Goal: Use online tool/utility: Utilize a website feature to perform a specific function

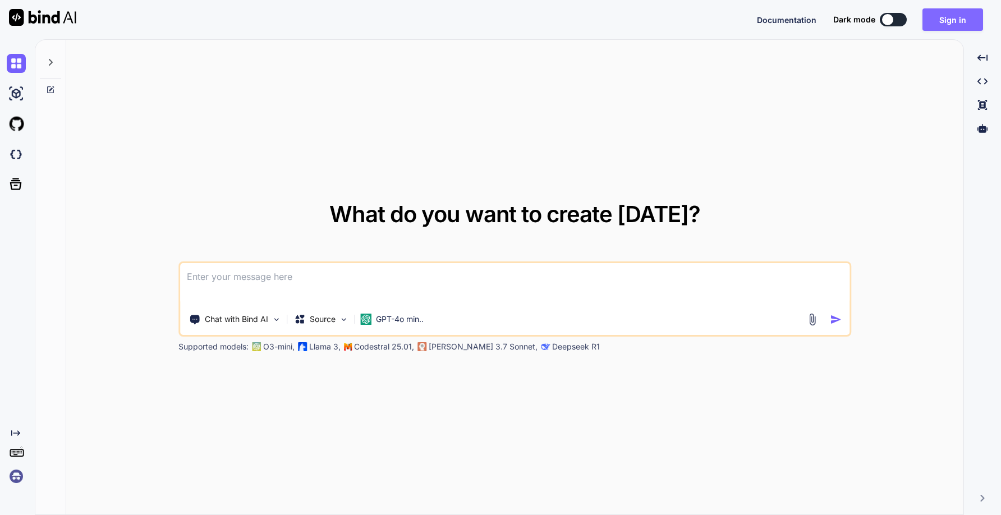
click at [955, 24] on button "Sign in" at bounding box center [953, 19] width 61 height 22
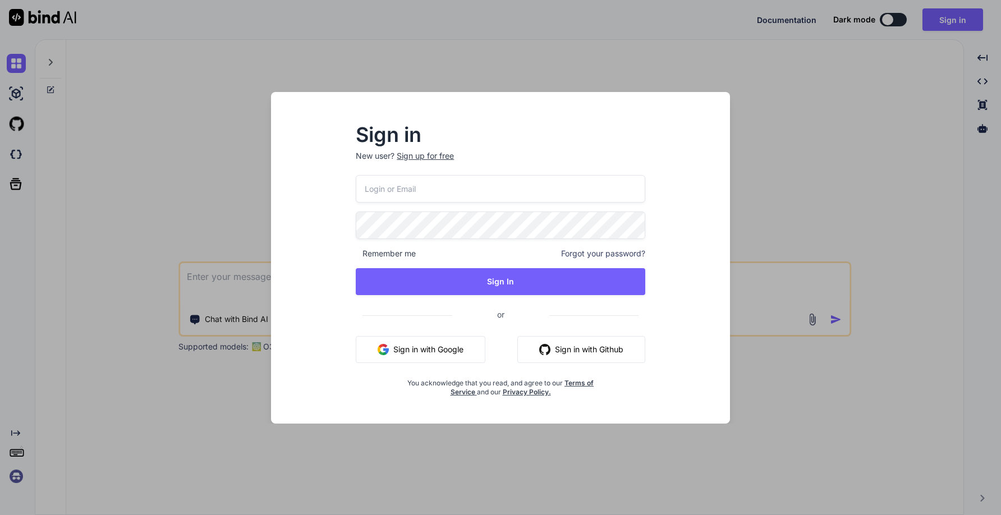
click at [438, 356] on button "Sign in with Google" at bounding box center [421, 349] width 130 height 27
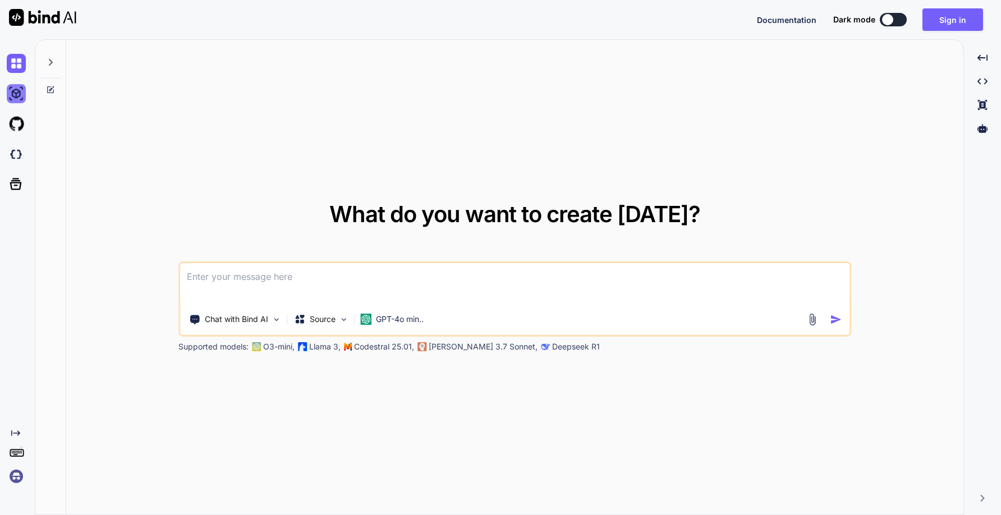
click at [20, 87] on img at bounding box center [16, 93] width 19 height 19
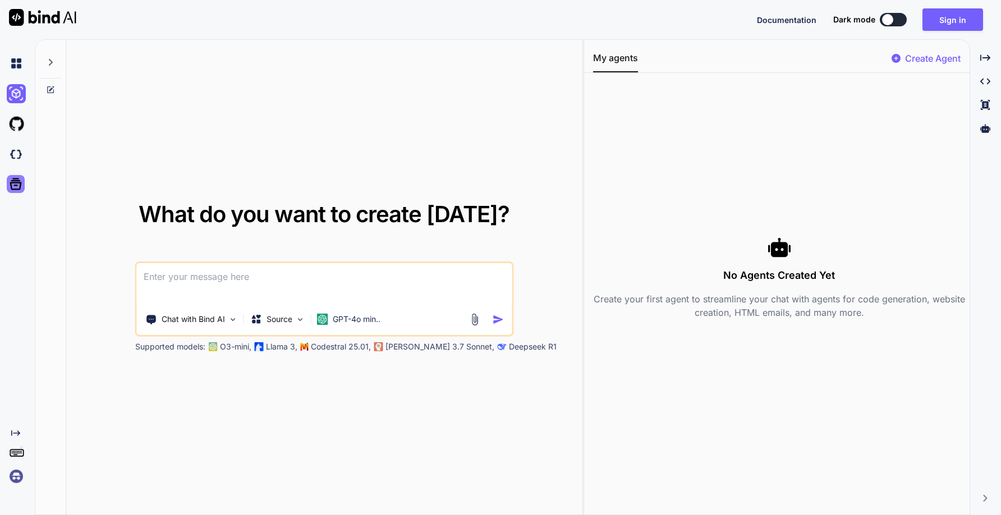
click at [12, 180] on icon at bounding box center [16, 184] width 16 height 16
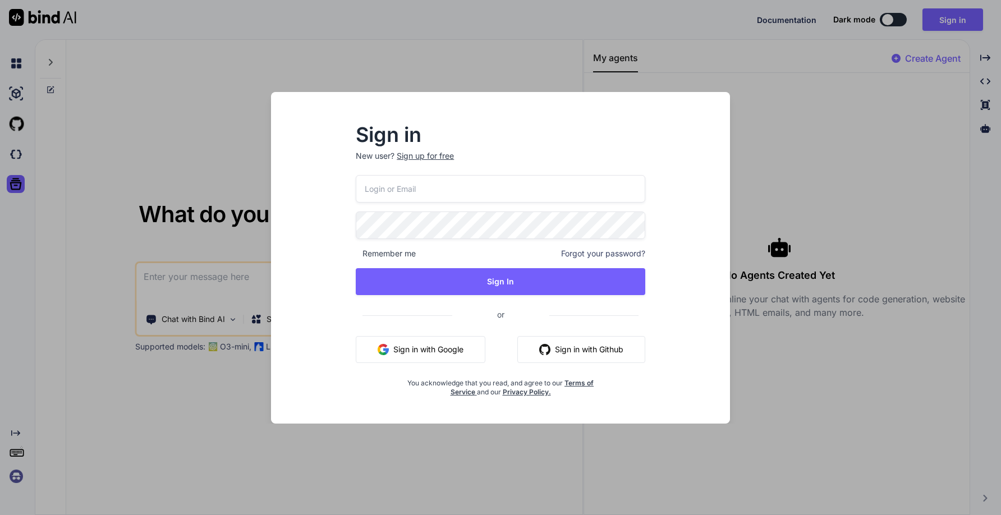
click at [771, 134] on div "Sign in New user? Sign up for free Remember me Forgot your password? Sign In or…" at bounding box center [500, 257] width 1001 height 515
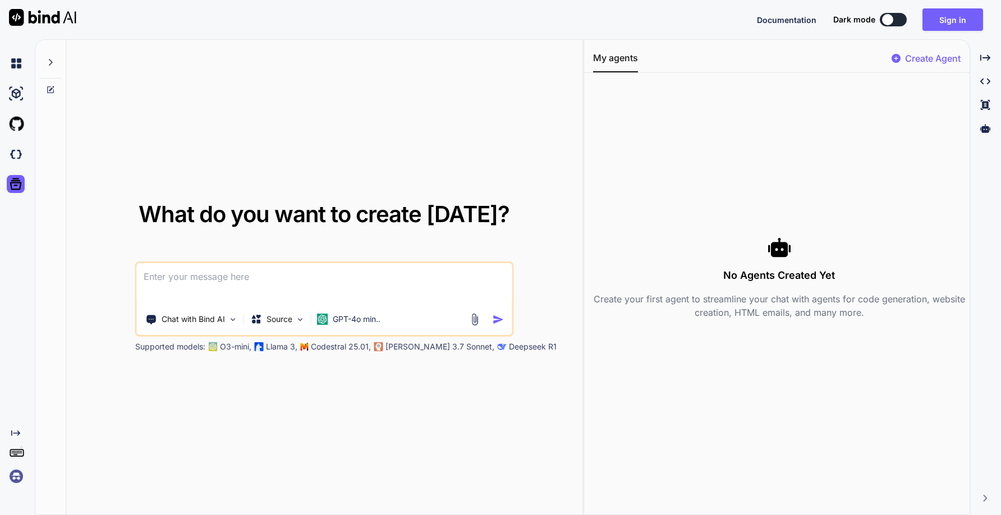
click at [385, 348] on div "Supported models: O3-mini, Llama 3, Codestral 25.01, Claude 3.7 Sonnet, Deepsee…" at bounding box center [415, 346] width 561 height 11
click at [14, 480] on img at bounding box center [16, 476] width 19 height 19
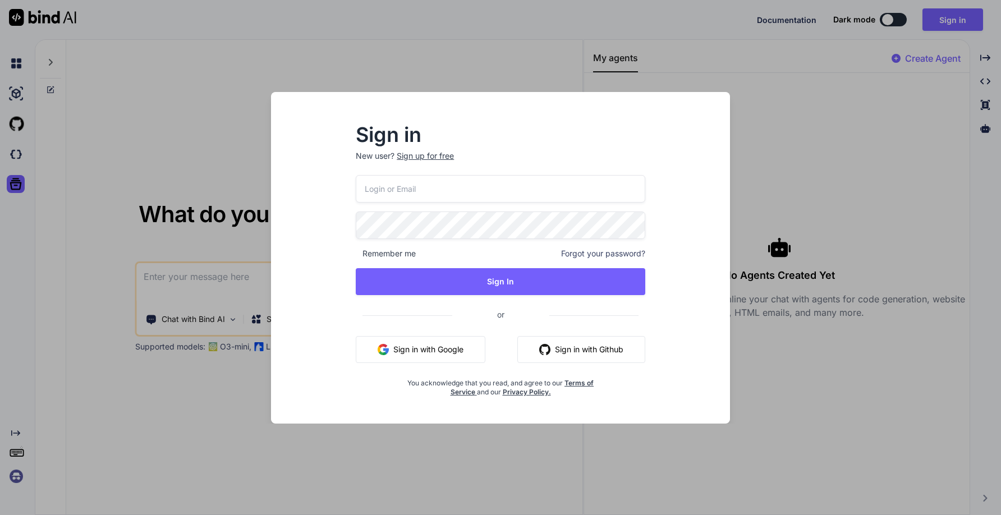
click at [818, 142] on div "Sign in New user? Sign up for free Remember me Forgot your password? Sign In or…" at bounding box center [500, 257] width 1001 height 515
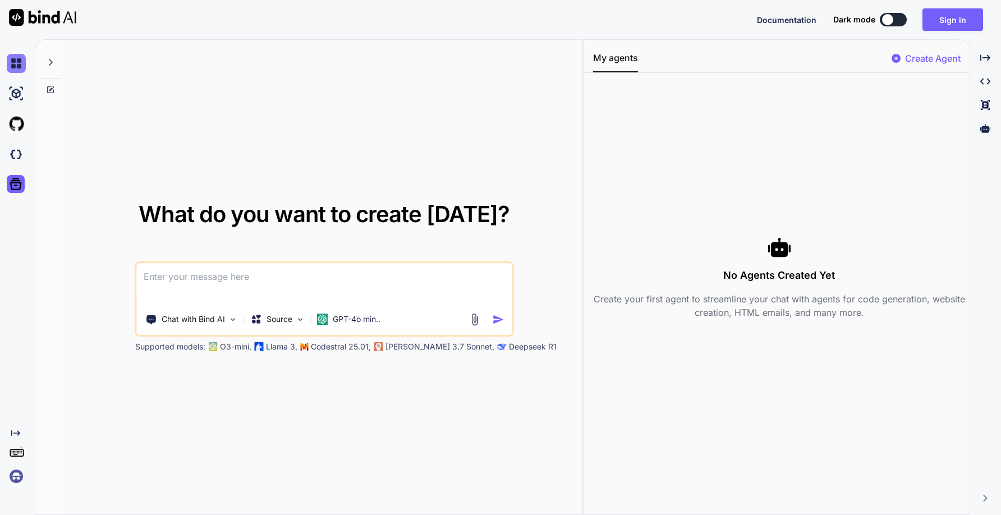
click at [11, 62] on img at bounding box center [16, 63] width 19 height 19
click at [45, 63] on div at bounding box center [50, 59] width 21 height 39
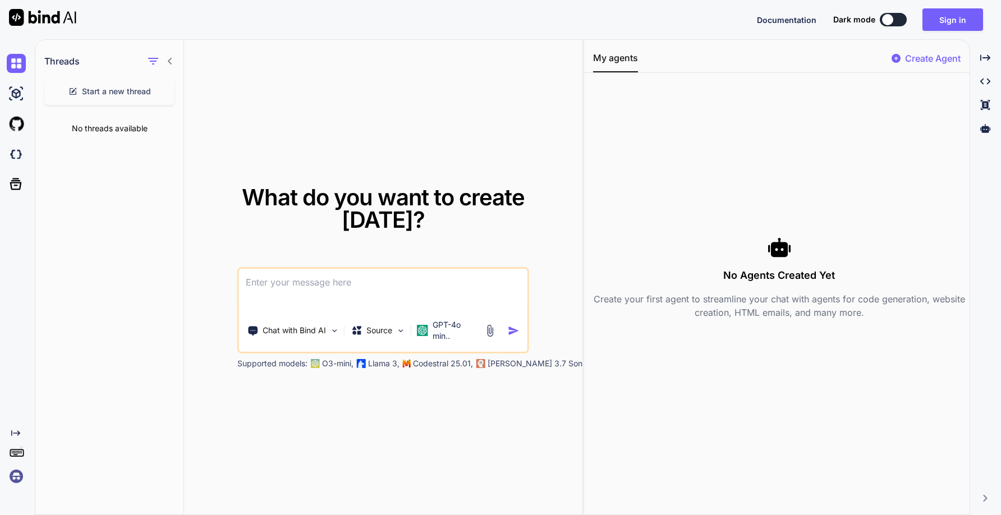
click at [336, 269] on textarea at bounding box center [383, 290] width 288 height 42
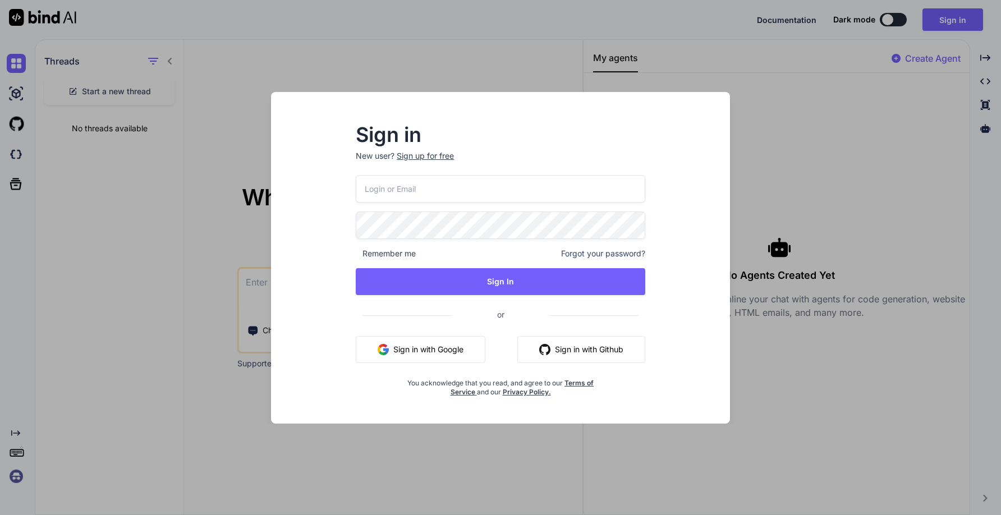
click at [387, 343] on button "Sign in with Google" at bounding box center [421, 349] width 130 height 27
click at [410, 355] on button "Sign in with Google" at bounding box center [421, 349] width 130 height 27
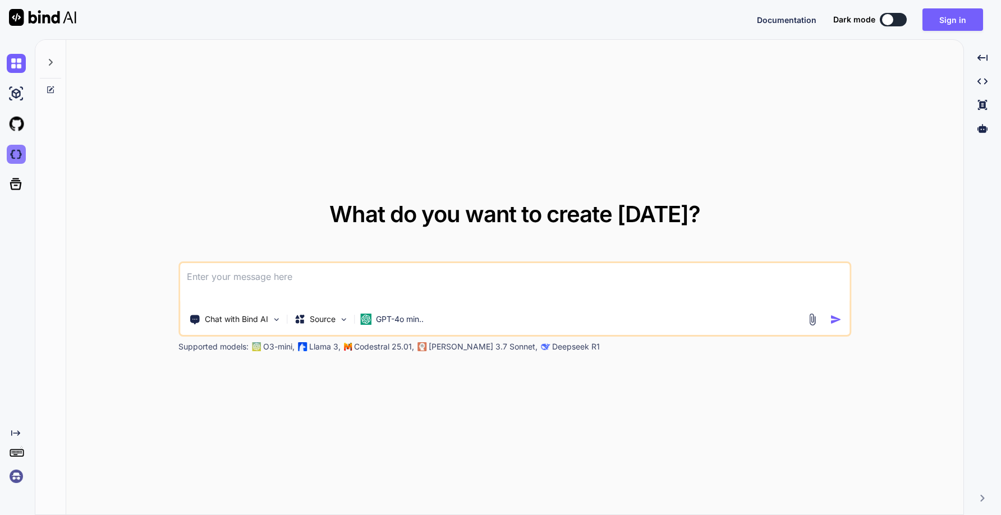
click at [13, 159] on img at bounding box center [16, 154] width 19 height 19
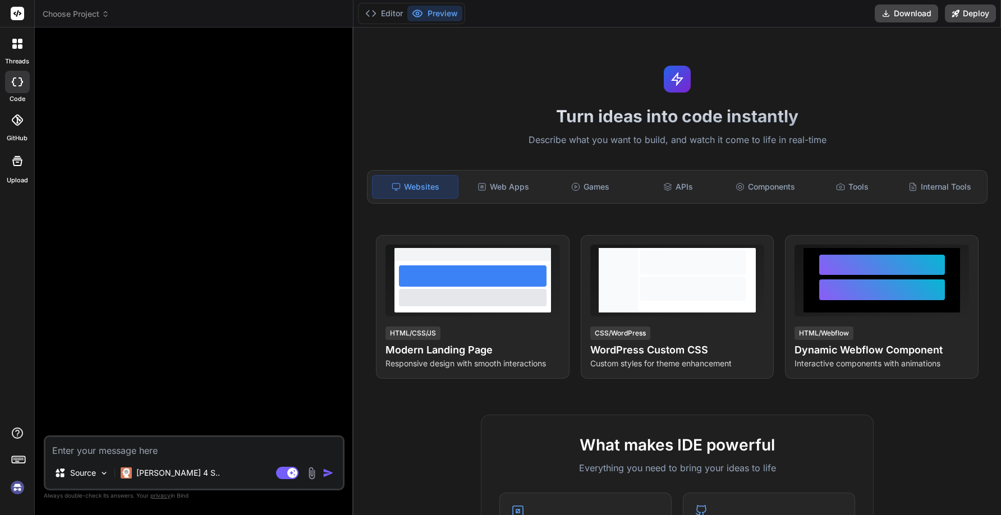
type textarea "x"
click at [16, 51] on div at bounding box center [18, 44] width 24 height 24
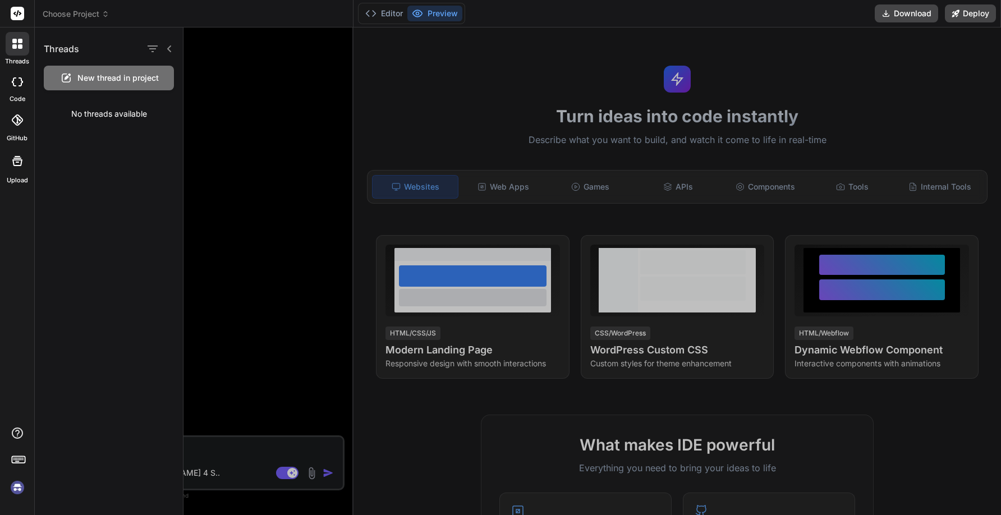
click at [221, 131] on div at bounding box center [593, 271] width 818 height 488
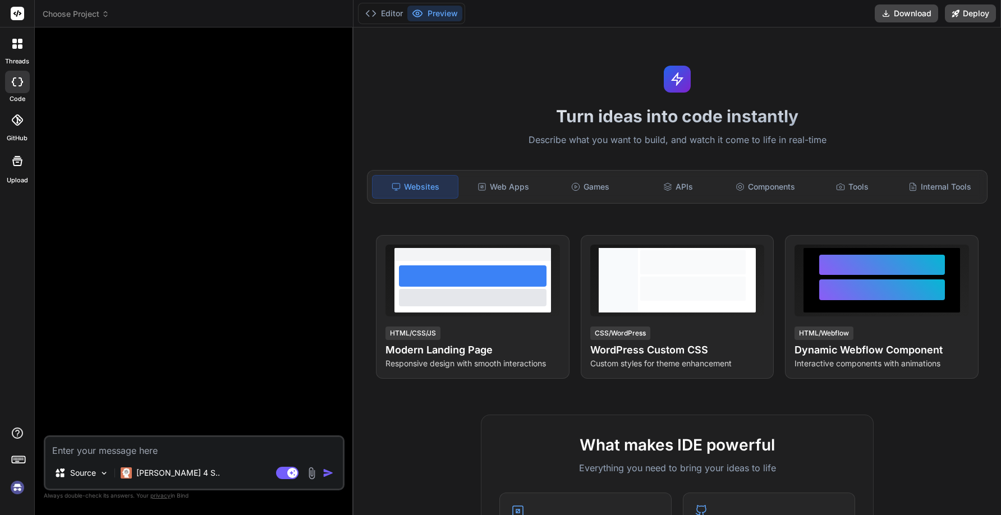
click at [163, 455] on textarea at bounding box center [193, 447] width 297 height 20
type textarea "f"
type textarea "x"
type textarea "g"
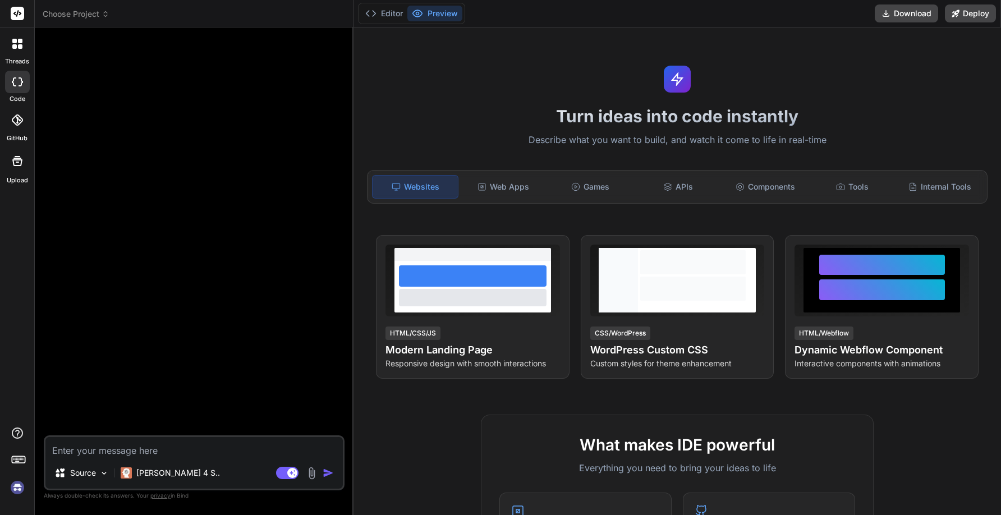
type textarea "x"
type textarea "ge"
type textarea "x"
type textarea "gen"
type textarea "x"
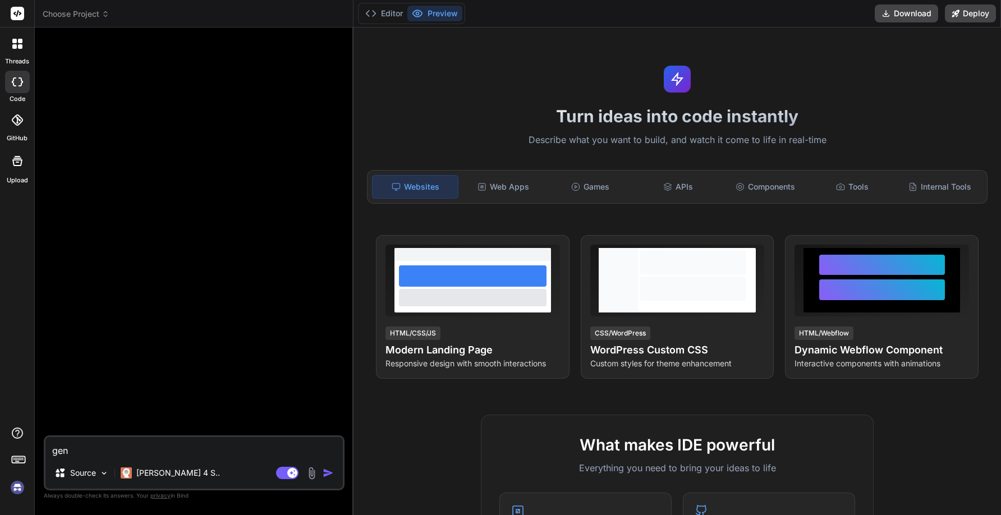
type textarea "gene"
type textarea "x"
type textarea "gener"
type textarea "x"
type textarea "genera"
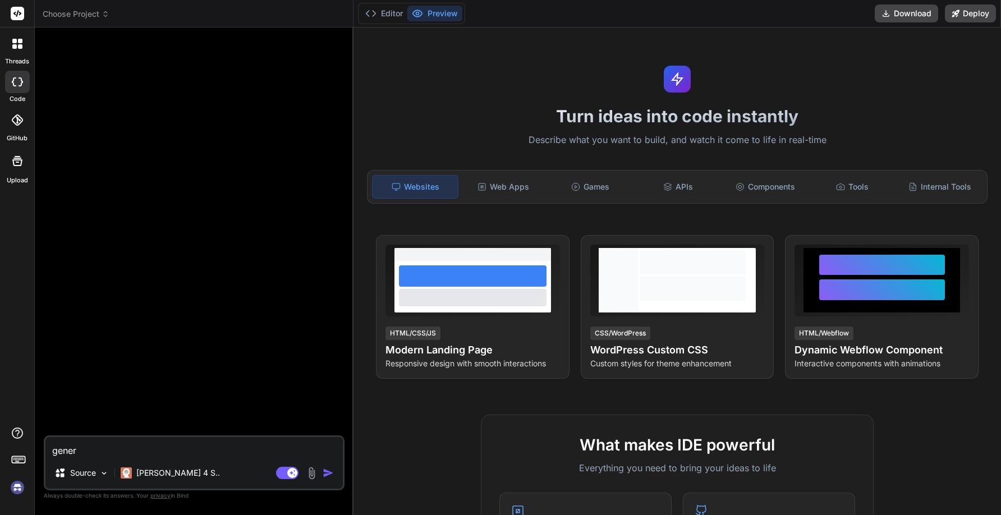
type textarea "x"
type textarea "generat"
type textarea "x"
type textarea "generate"
type textarea "x"
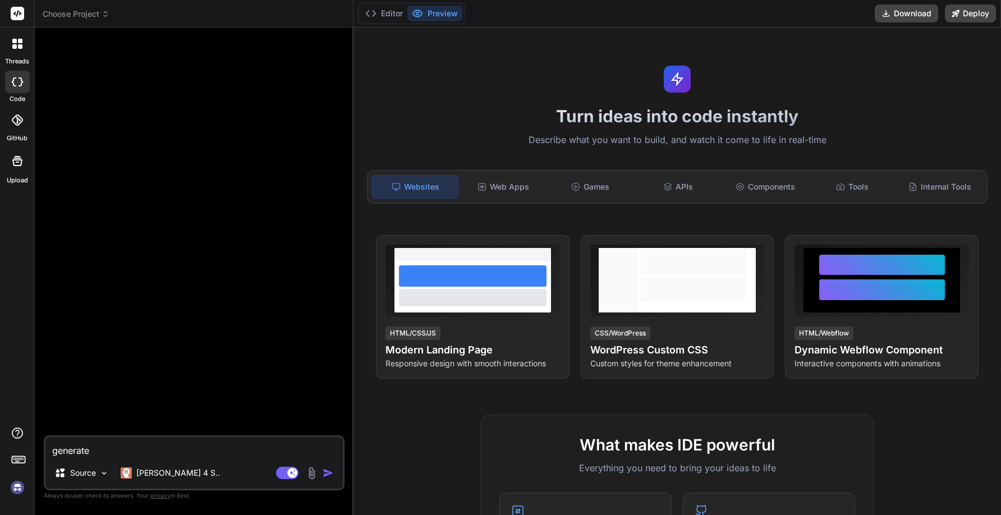
type textarea "generate"
type textarea "x"
type textarea "generate w"
type textarea "x"
type textarea "generate wo"
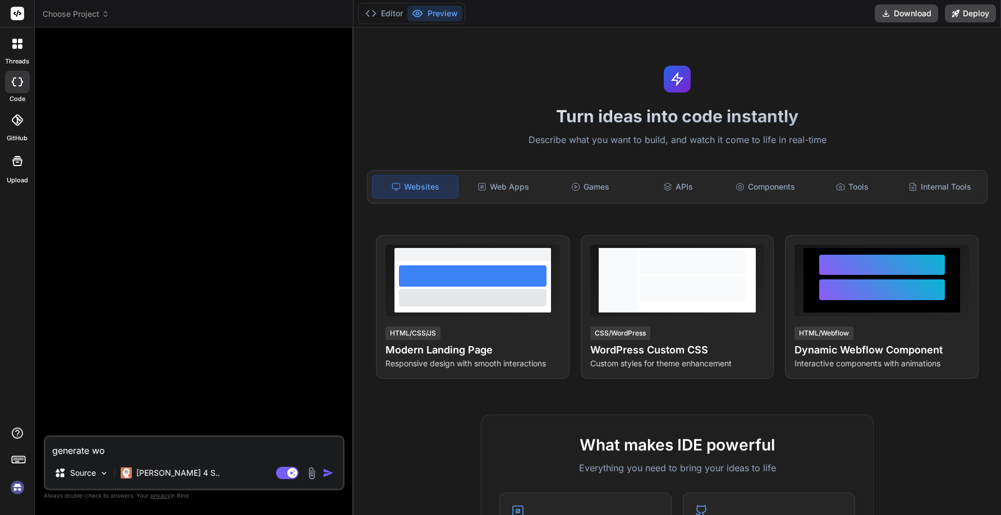
type textarea "x"
type textarea "generate wor"
type textarea "x"
type textarea "generate word"
type textarea "x"
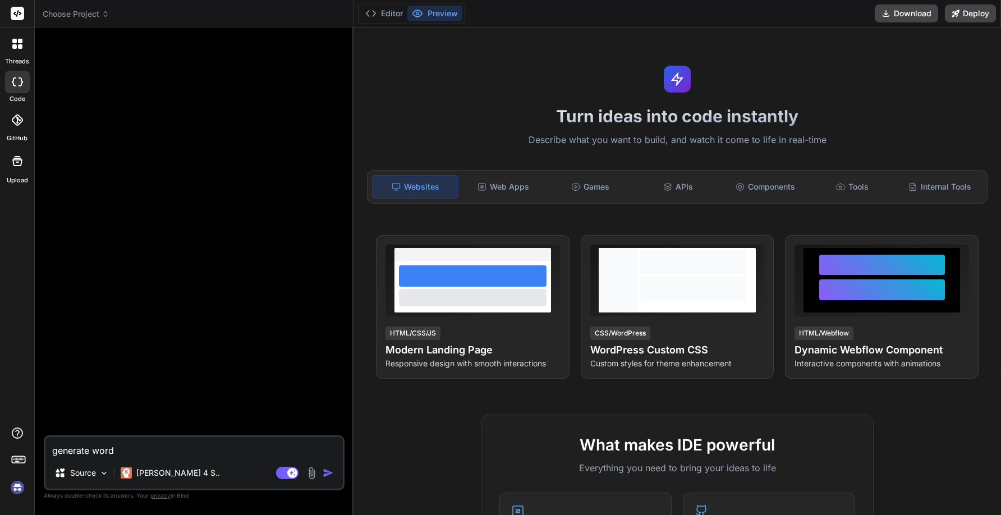
type textarea "generate wordp"
type textarea "x"
type textarea "generate wordpr"
type textarea "x"
type textarea "generate wordpre"
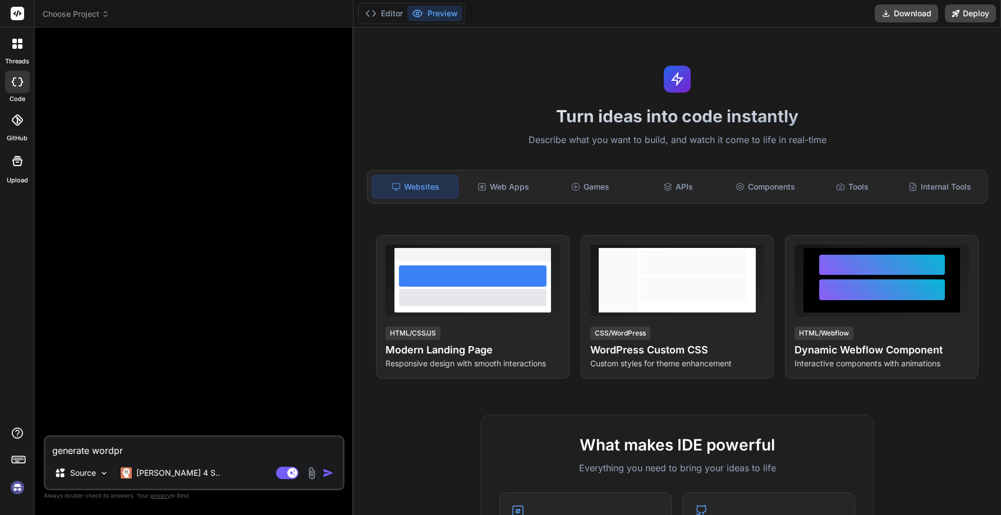
type textarea "x"
type textarea "generate wordpres"
type textarea "x"
type textarea "generate wordpress"
type textarea "x"
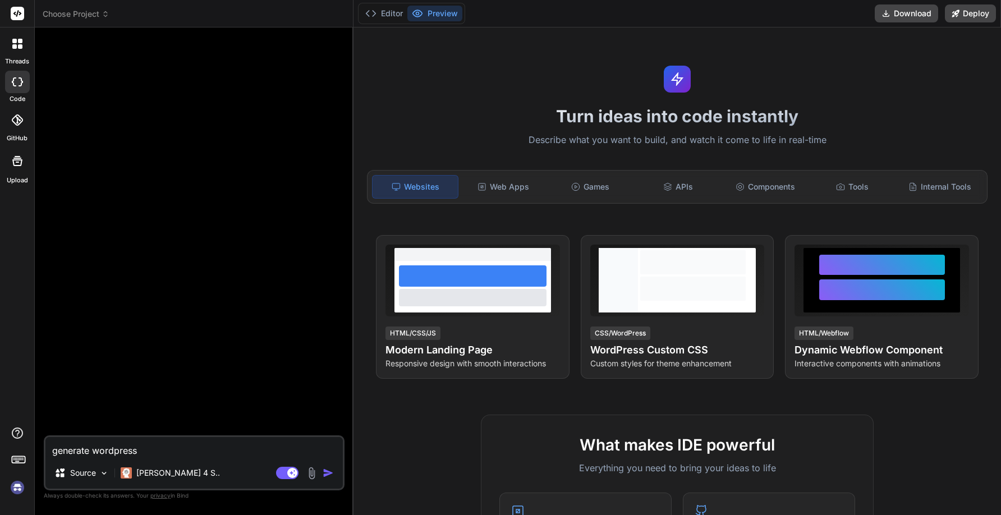
type textarea "generate wordpress"
type textarea "x"
type textarea "generate wordpress i"
type textarea "x"
type textarea "generate wordpress in"
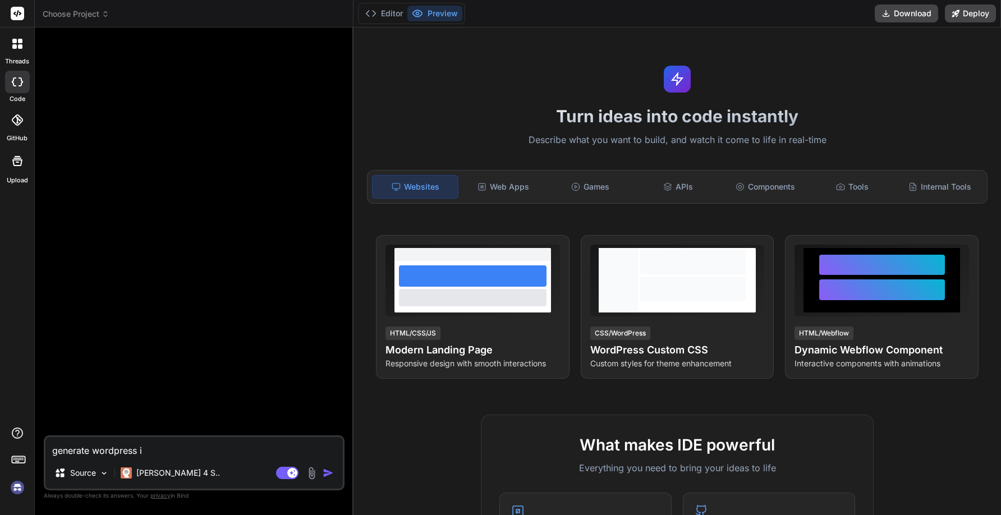
type textarea "x"
type textarea "generate wordpress ind"
type textarea "x"
type textarea "generate wordpress [GEOGRAPHIC_DATA]"
type textarea "x"
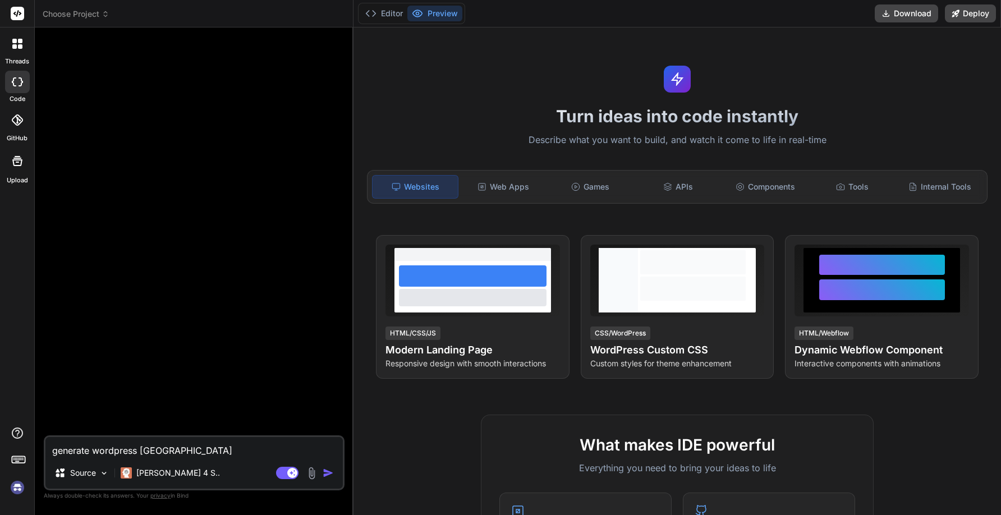
type textarea "generate wordpress index"
type textarea "x"
type textarea "generate wordpress indexi"
type textarea "x"
type textarea "generate wordpress indexin"
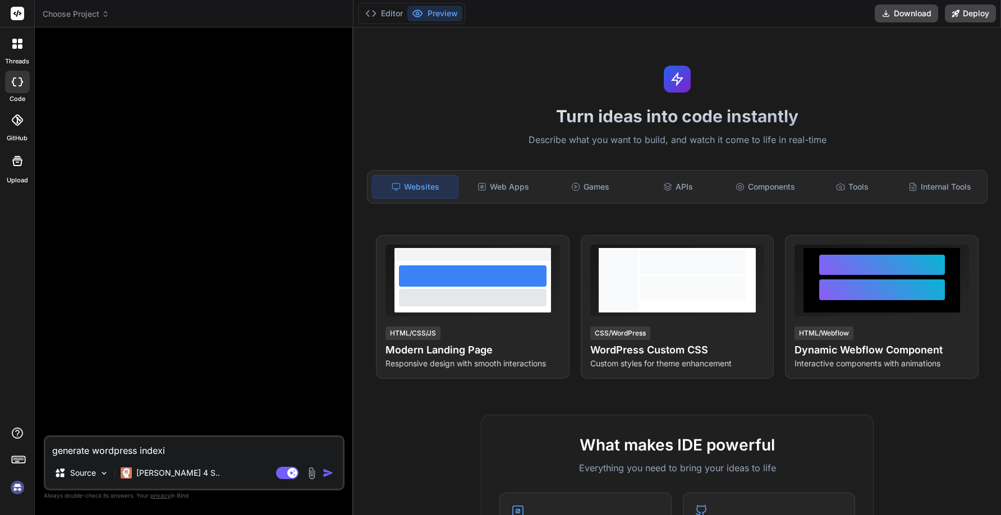
type textarea "x"
type textarea "generate wordpress indexing"
type textarea "x"
type textarea "generate wordpress indexing"
type textarea "x"
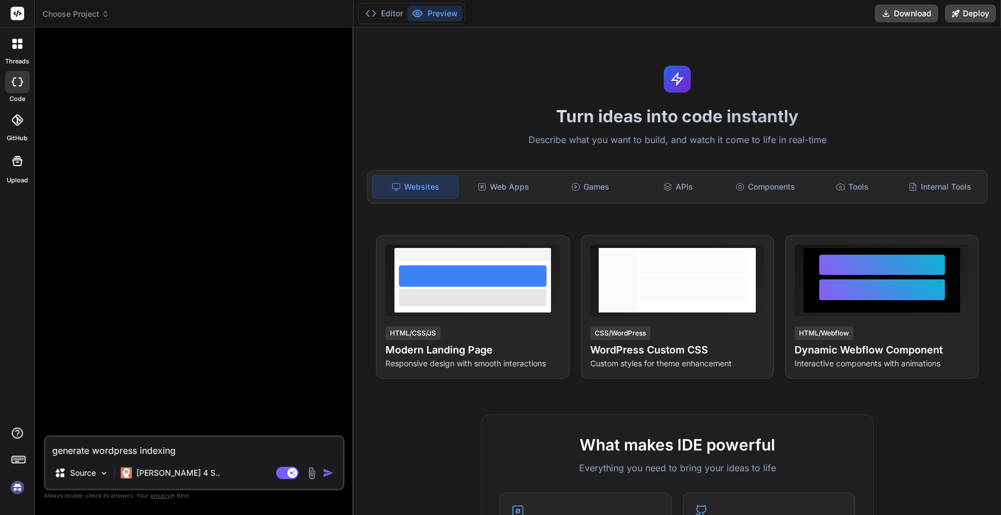
type textarea "generate wordpress indexing p"
type textarea "x"
type textarea "generate wordpress indexing pl"
type textarea "x"
type textarea "generate wordpress indexing plu"
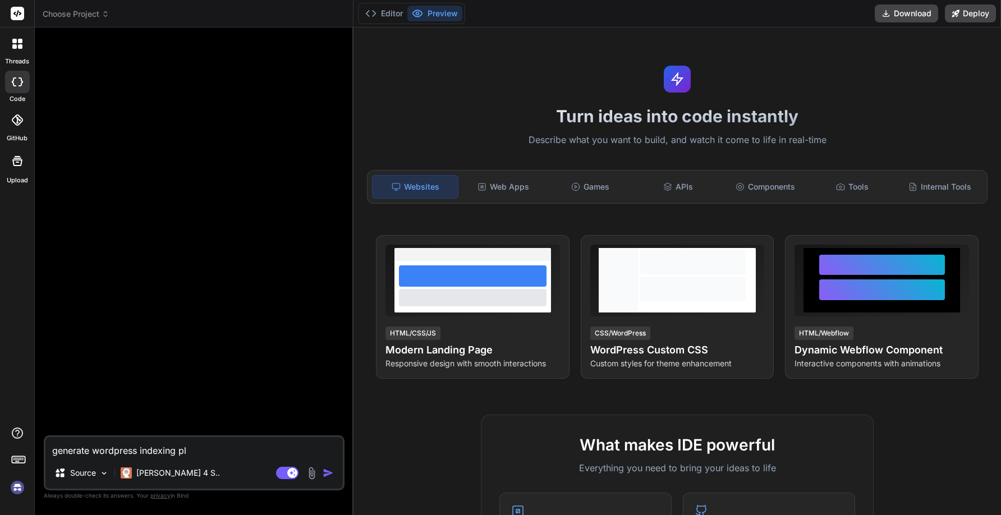
type textarea "x"
type textarea "generate wordpress indexing plug"
type textarea "x"
type textarea "generate wordpress indexing plugi"
type textarea "x"
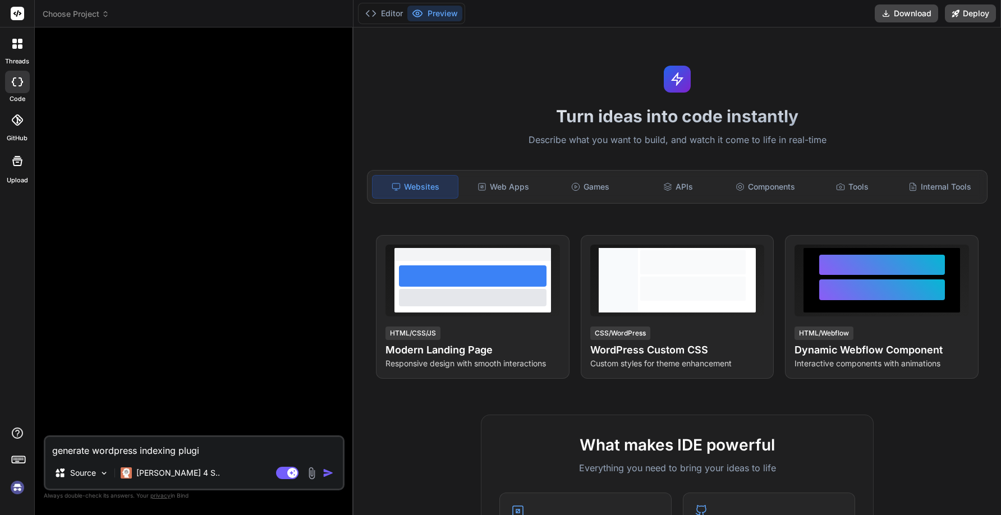
type textarea "generate wordpress indexing plugin"
type textarea "x"
type textarea "generate wordpress indexing plugin"
click at [107, 472] on img at bounding box center [104, 474] width 10 height 10
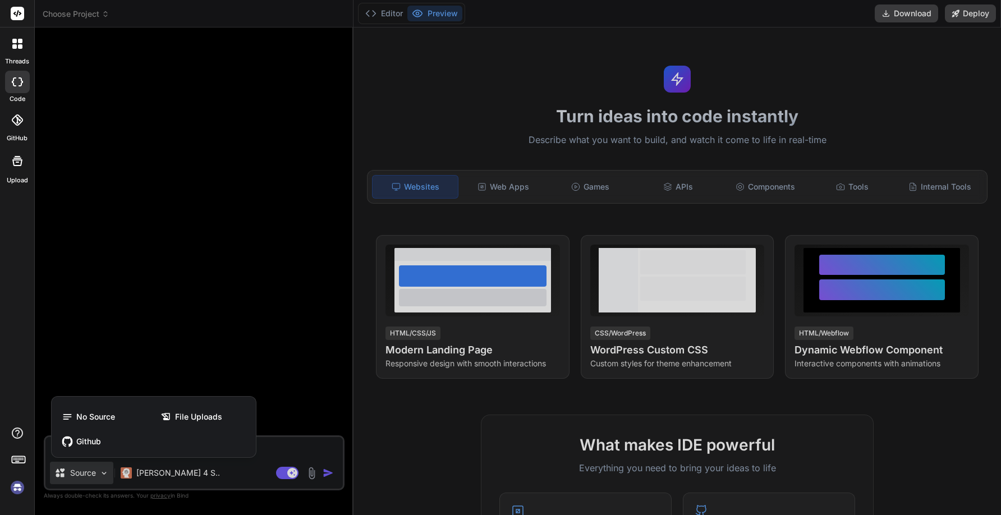
click at [185, 322] on div at bounding box center [500, 257] width 1001 height 515
type textarea "x"
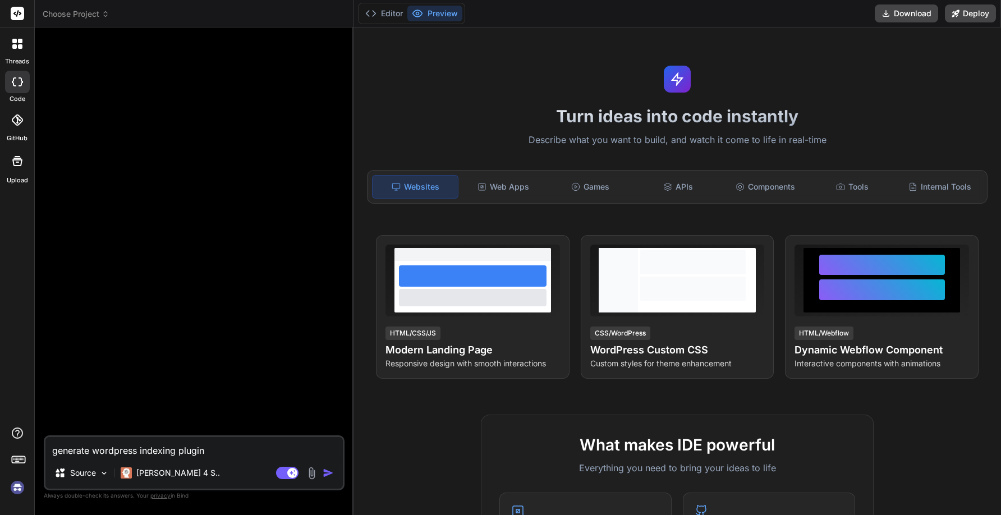
click at [88, 15] on span "Choose Project" at bounding box center [76, 13] width 67 height 11
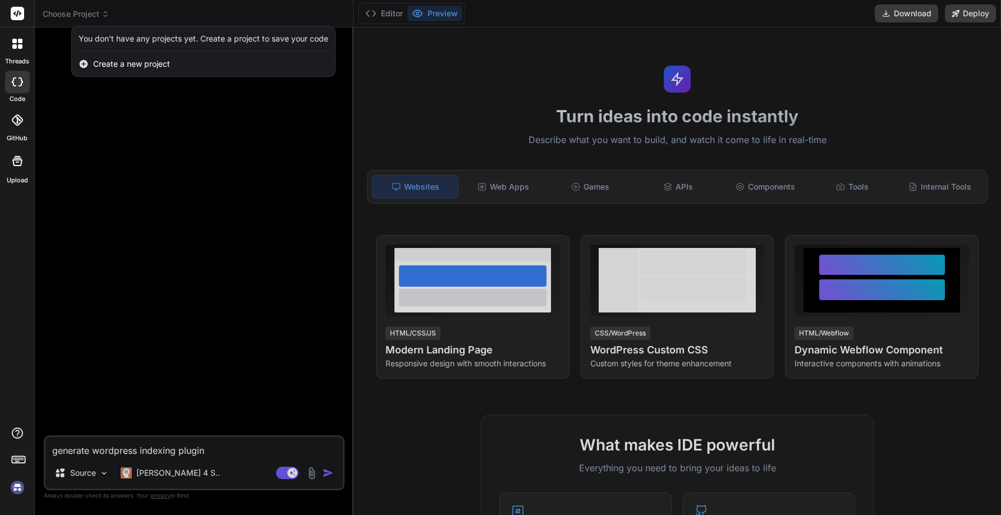
click at [84, 188] on div at bounding box center [500, 257] width 1001 height 515
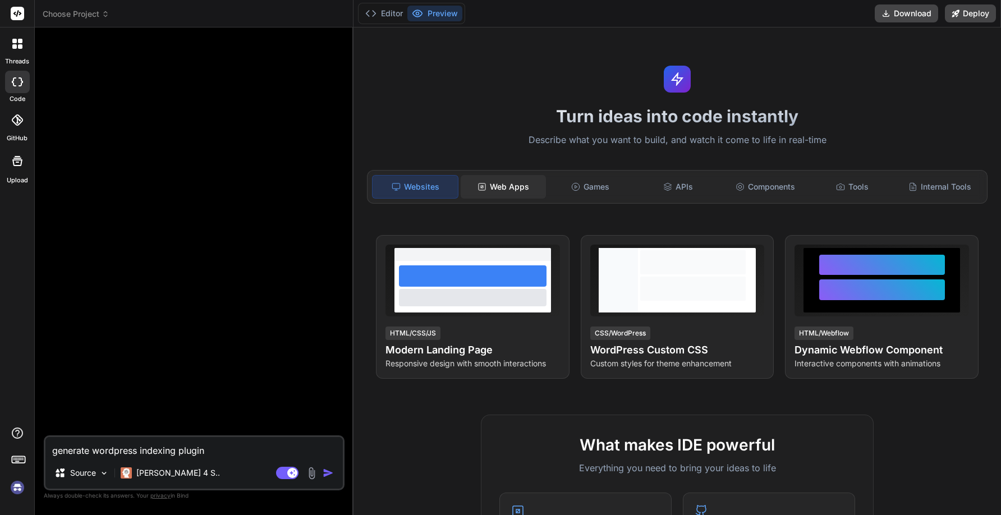
click at [513, 191] on div "Web Apps" at bounding box center [503, 187] width 85 height 24
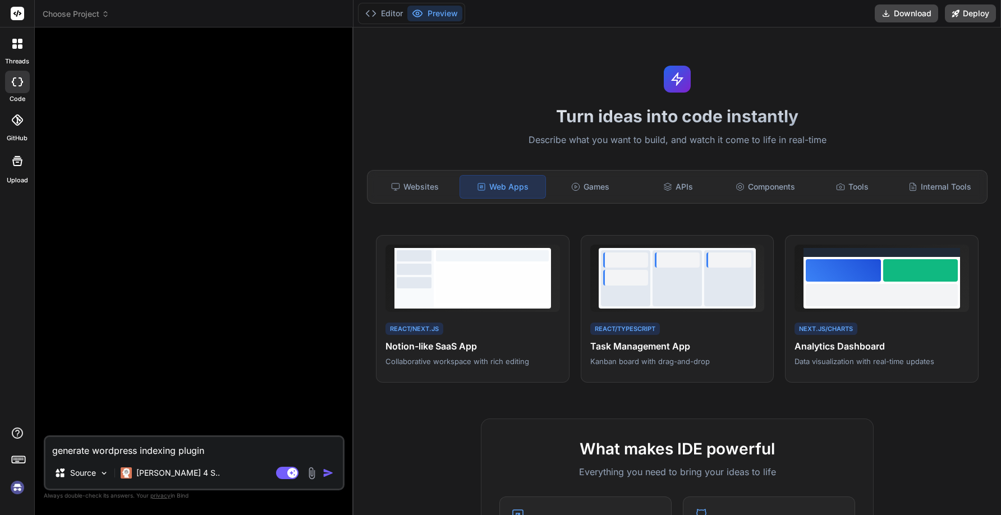
click at [232, 453] on textarea "generate wordpress indexing plugin" at bounding box center [193, 447] width 297 height 20
type textarea "generate wordpress indexing plugin"
type textarea "x"
type textarea "generate wordpress indexing plugin t"
type textarea "x"
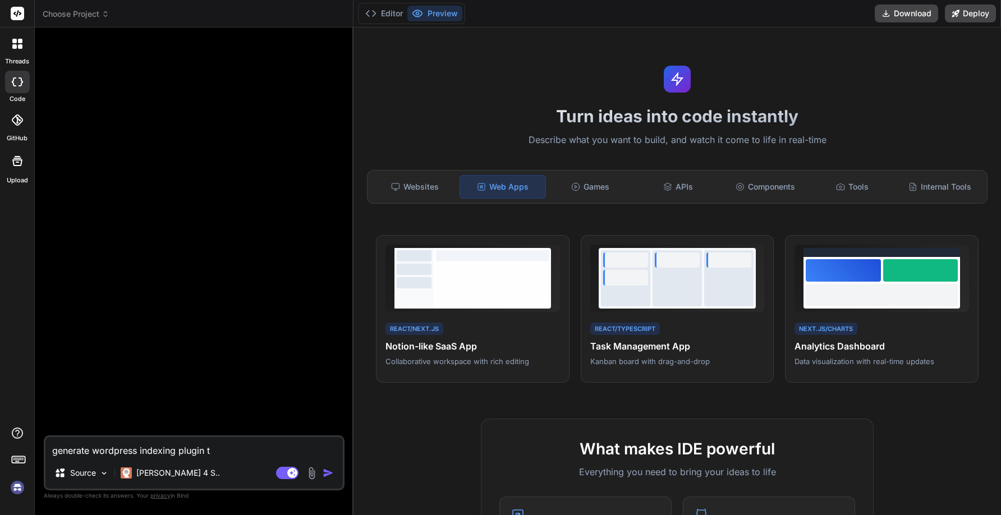
type textarea "generate wordpress indexing plugin th"
type textarea "x"
type textarea "generate wordpress indexing plugin tha"
type textarea "x"
type textarea "generate wordpress indexing plugin that"
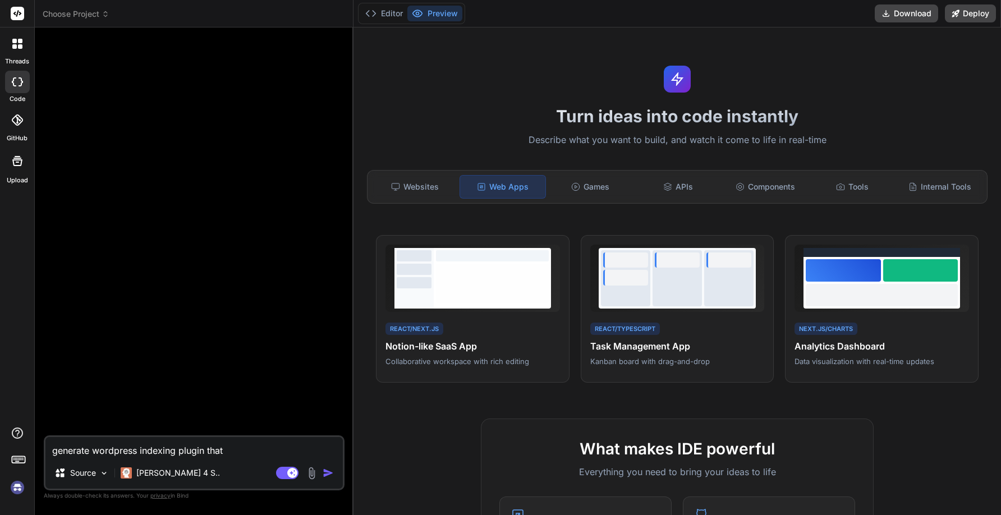
type textarea "x"
type textarea "generate wordpress indexing plugin that"
type textarea "x"
type textarea "generate wordpress indexing plugin that w"
type textarea "x"
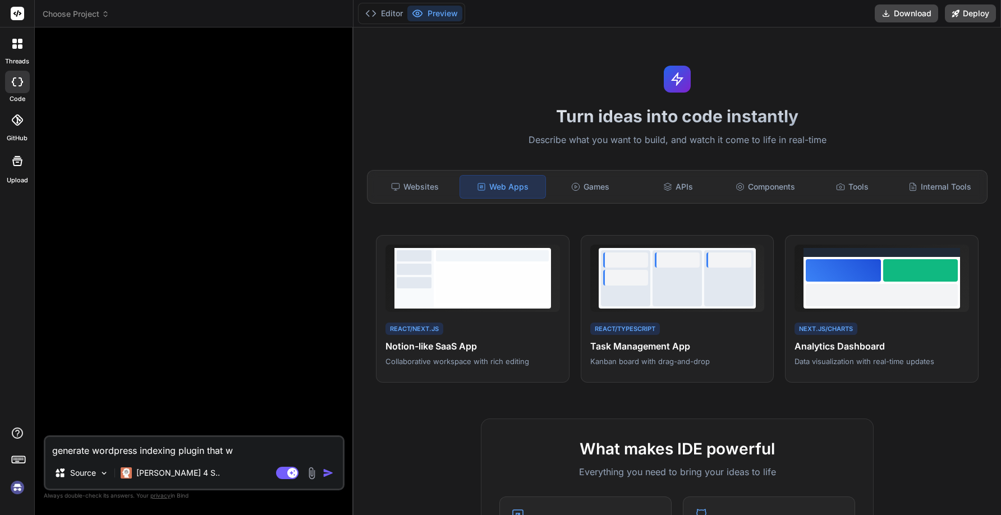
type textarea "generate wordpress indexing plugin that wi"
type textarea "x"
type textarea "generate wordpress indexing plugin that wil"
type textarea "x"
type textarea "generate wordpress indexing plugin that will"
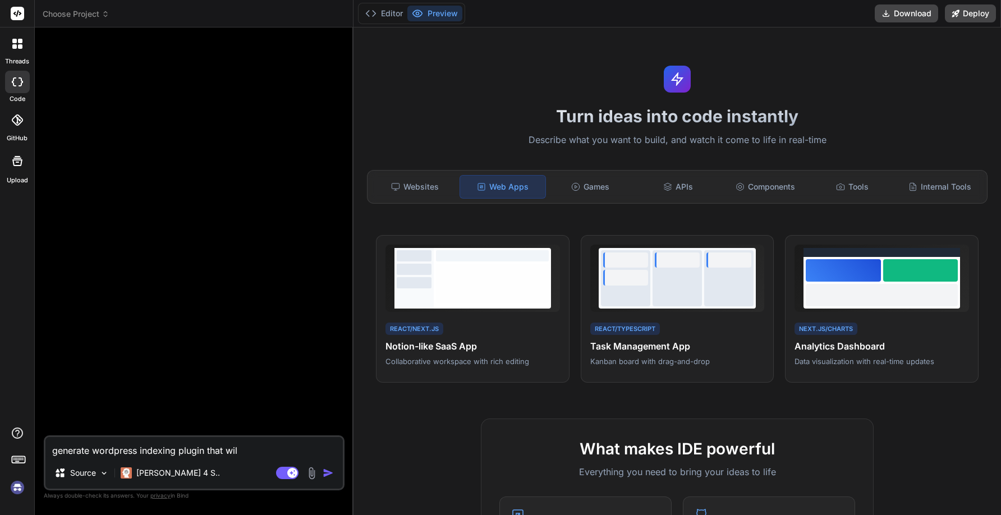
type textarea "x"
type textarea "generate wordpress indexing plugin that will"
type textarea "x"
type textarea "generate wordpress indexing plugin that will p"
type textarea "x"
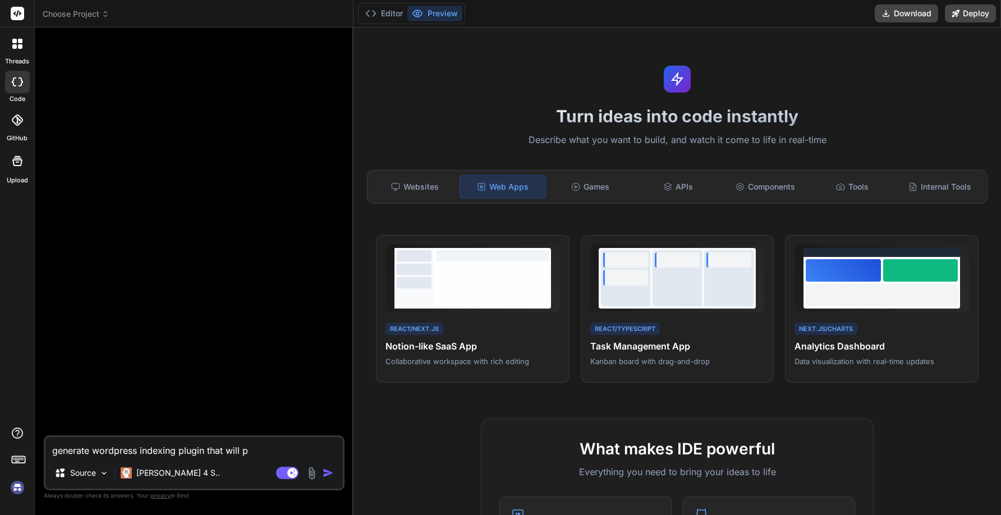
type textarea "generate wordpress indexing plugin that will pu"
type textarea "x"
type textarea "generate wordpress indexing plugin that will pub"
type textarea "x"
type textarea "generate wordpress indexing plugin that will publ"
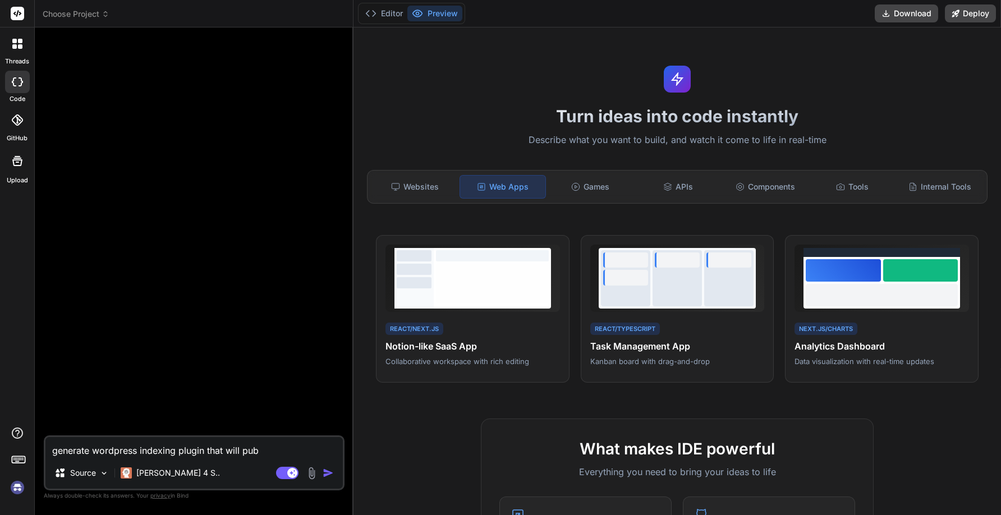
type textarea "x"
type textarea "generate wordpress indexing plugin that will publi"
type textarea "x"
type textarea "generate wordpress indexing plugin that will publis"
type textarea "x"
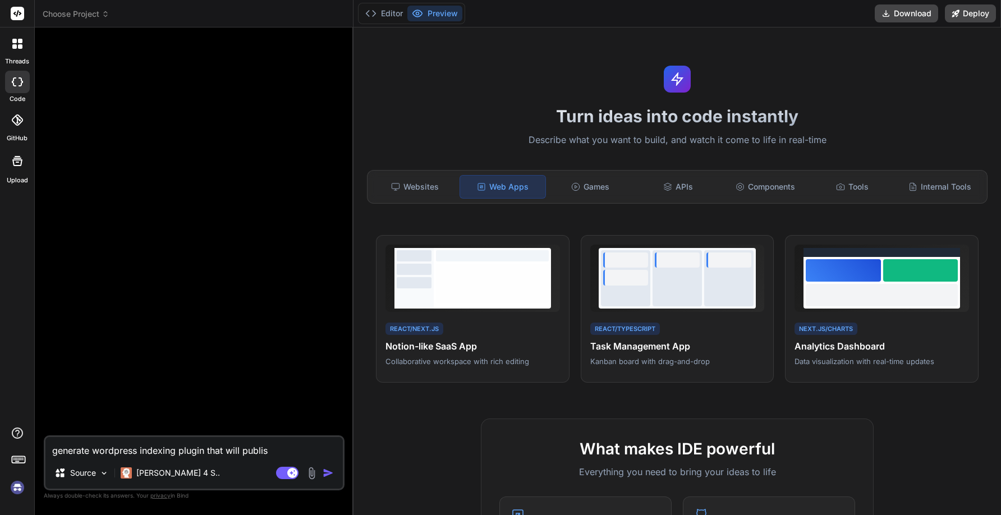
type textarea "generate wordpress indexing plugin that will publish"
type textarea "x"
type textarea "generate wordpress indexing plugin that will publish"
type textarea "x"
type textarea "generate wordpress indexing plugin that will publish e"
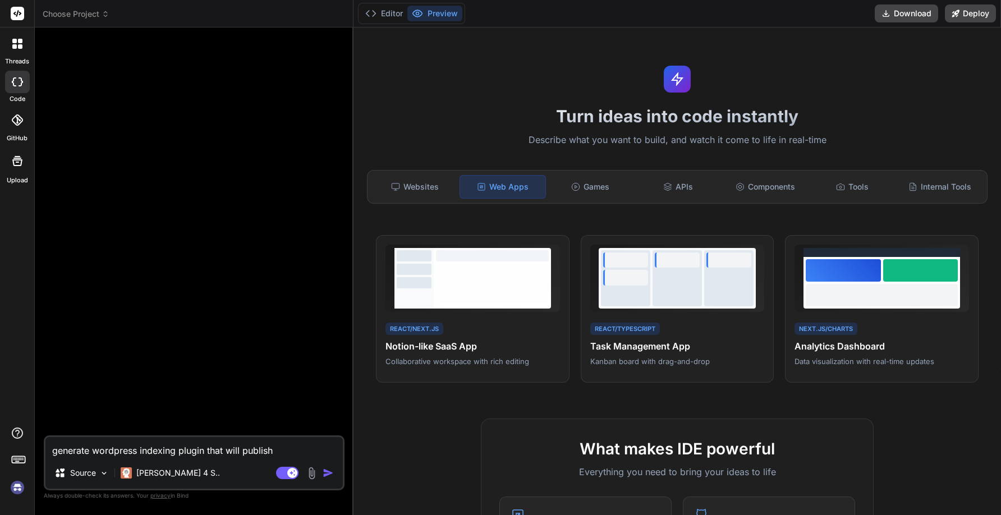
type textarea "x"
type textarea "generate wordpress indexing plugin that will publish ev"
type textarea "x"
type textarea "generate wordpress indexing plugin that will publish eve"
type textarea "x"
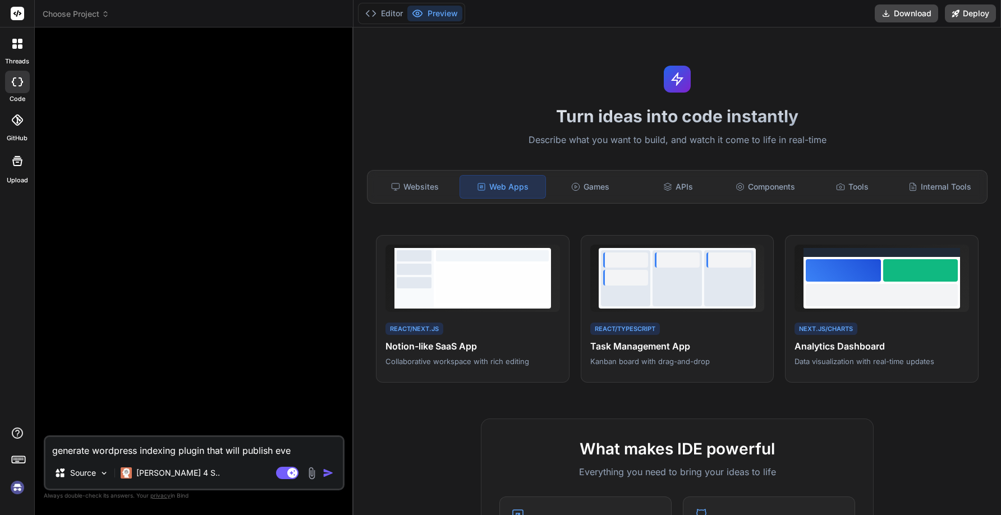
type textarea "generate wordpress indexing plugin that will publish ever"
type textarea "x"
type textarea "generate wordpress indexing plugin that will publish every"
type textarea "x"
type textarea "generate wordpress indexing plugin that will publish every"
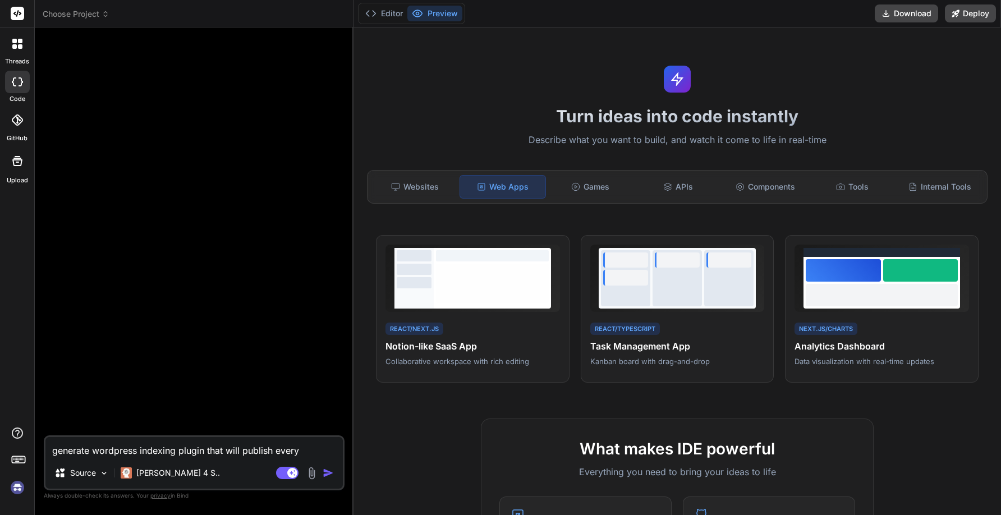
type textarea "x"
type textarea "generate wordpress indexing plugin that will publish every p"
type textarea "x"
type textarea "generate wordpress indexing plugin that will publish every po"
type textarea "x"
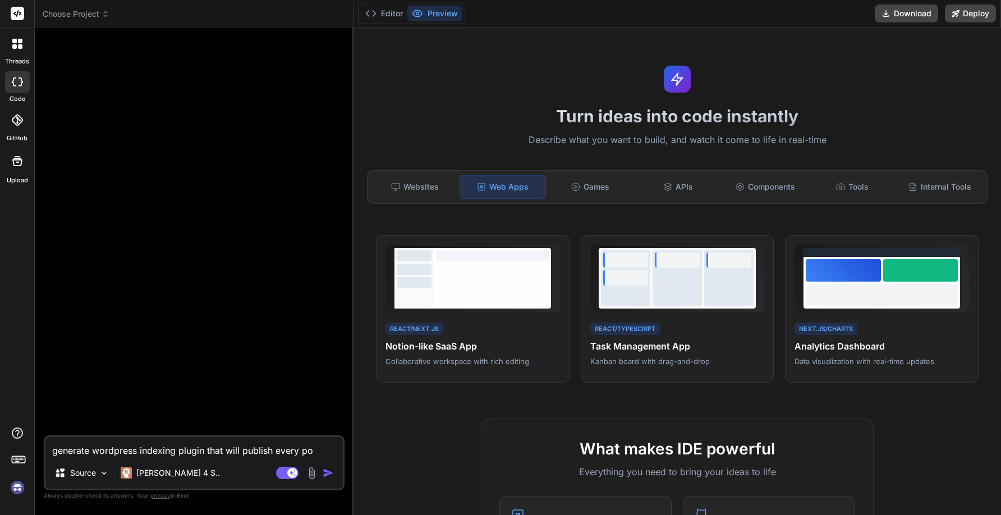
type textarea "generate wordpress indexing plugin that will publish every pos"
type textarea "x"
type textarea "generate wordpress indexing plugin that will publish every post"
type textarea "x"
type textarea "generate wordpress indexing plugin that will publish every post"
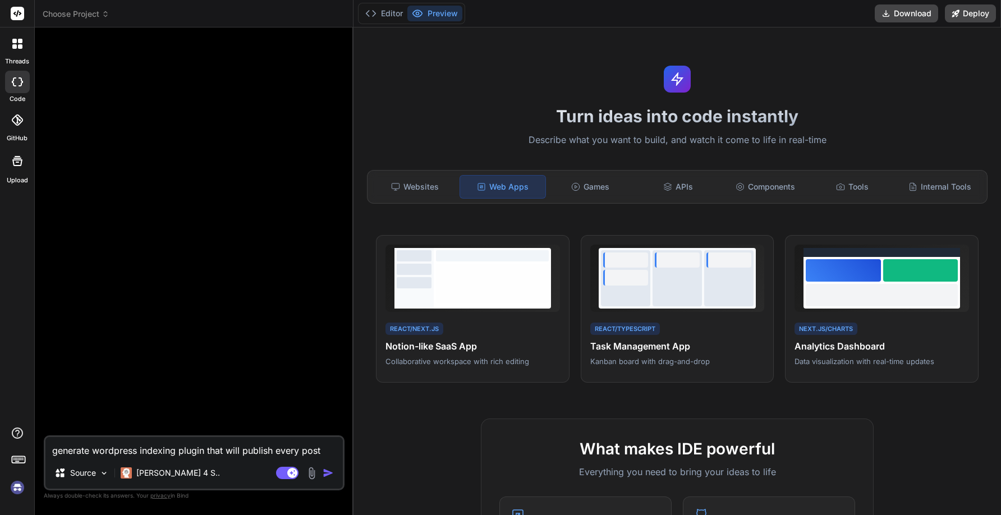
type textarea "x"
type textarea "generate wordpress indexing plugin that will publish every post f"
type textarea "x"
type textarea "generate wordpress indexing plugin that will publish every post fo"
type textarea "x"
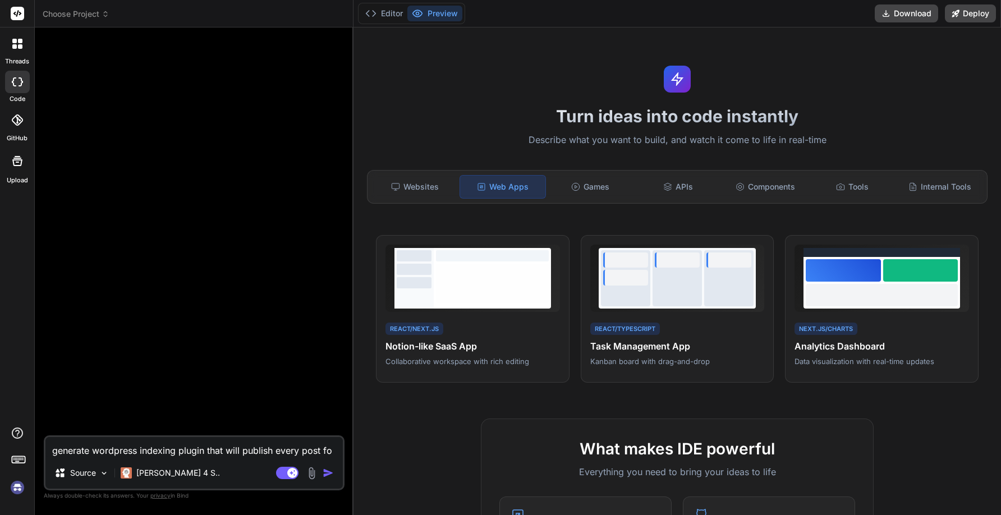
type textarea "generate wordpress indexing plugin that will publish every post for"
type textarea "x"
type textarea "generate wordpress indexing plugin that will publish every post for"
type textarea "x"
type textarea "generate wordpress indexing plugin that will publish every post for i"
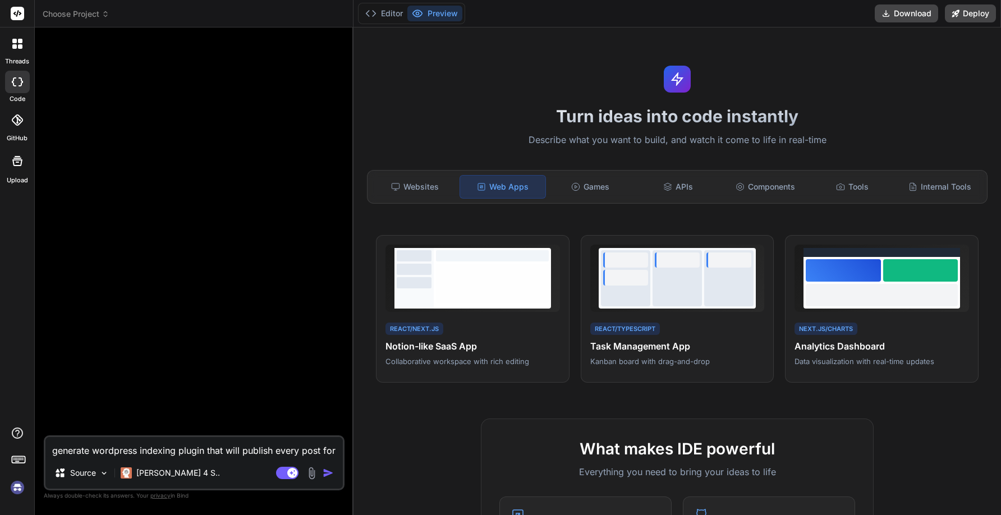
type textarea "x"
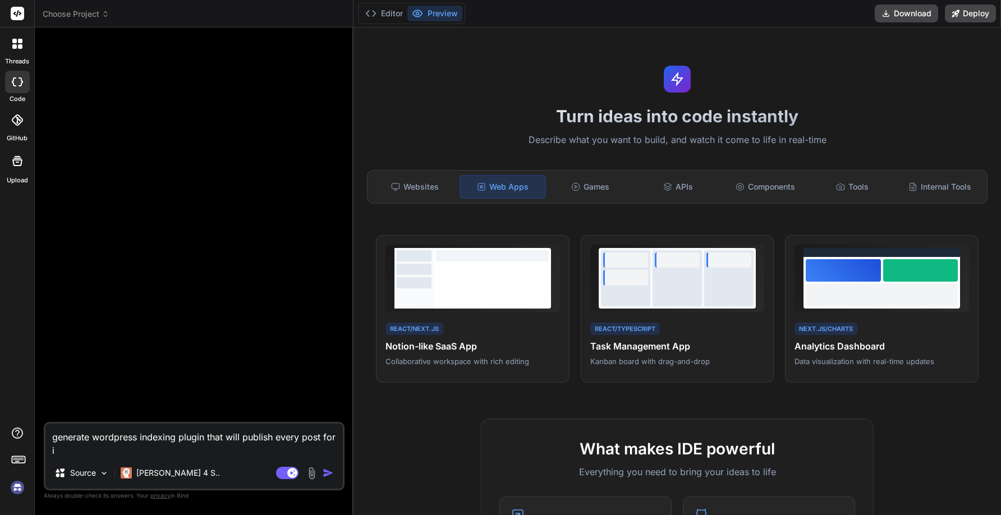
type textarea "generate wordpress indexing plugin that will publish every post for in"
type textarea "x"
type textarea "generate wordpress indexing plugin that will publish every post for ind"
type textarea "x"
type textarea "generate wordpress indexing plugin that will publish every post for [GEOGRAPHIC…"
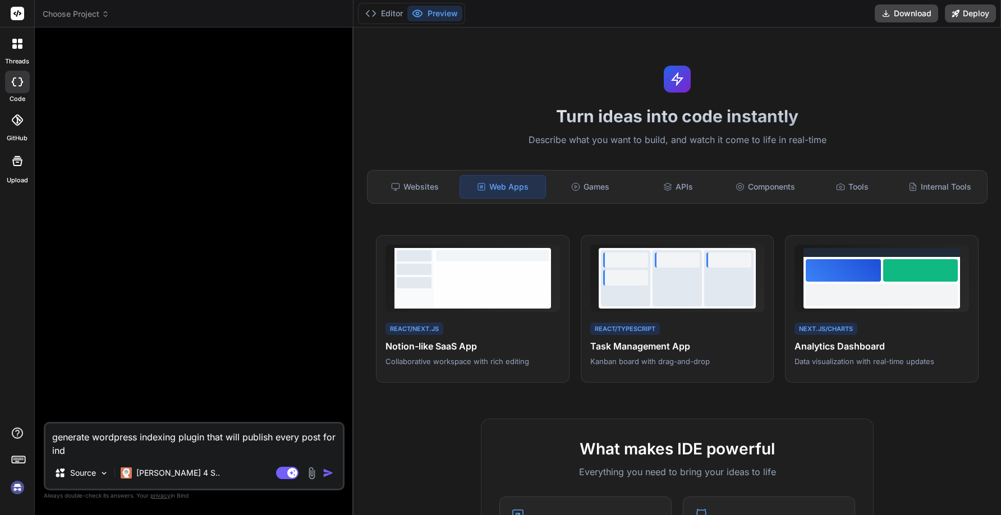
type textarea "x"
type textarea "generate wordpress indexing plugin that will publish every post for index"
type textarea "x"
type textarea "generate wordpress indexing plugin that will publish every post for indexi"
type textarea "x"
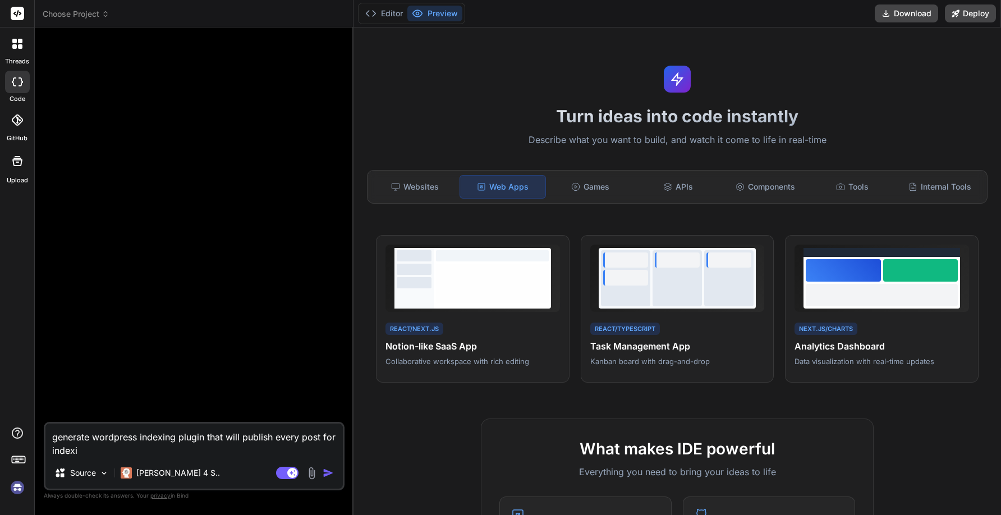
type textarea "generate wordpress indexing plugin that will publish every post for indexin"
type textarea "x"
type textarea "generate wordpress indexing plugin that will publish every post for indexing"
type textarea "x"
type textarea "generate wordpress indexing plugin that will publish every post for indexing"
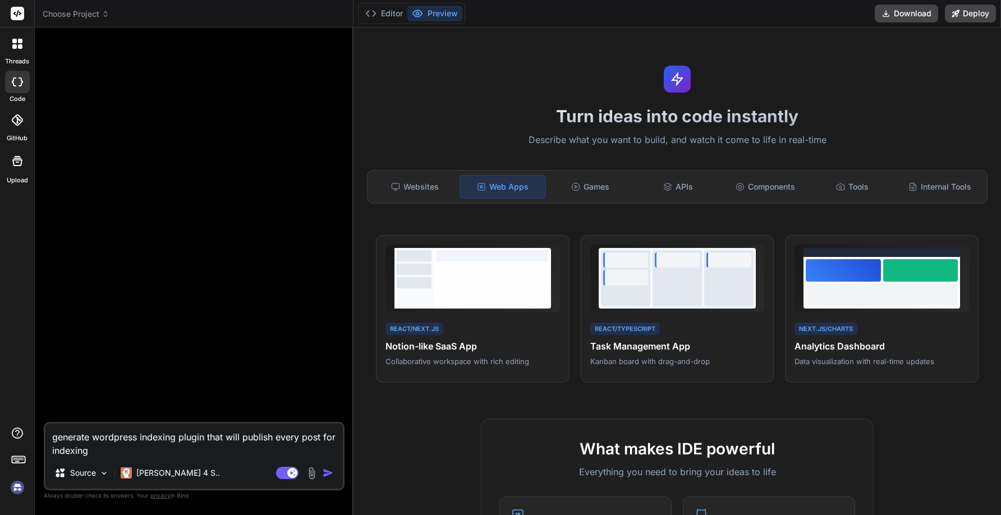
click at [332, 472] on img "button" at bounding box center [328, 472] width 11 height 11
type textarea "x"
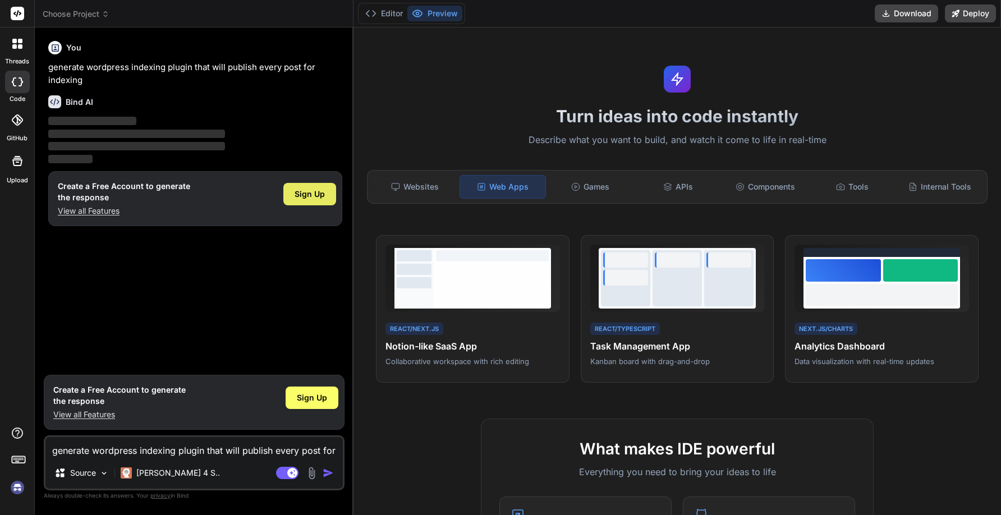
click at [307, 200] on div "Sign Up" at bounding box center [309, 194] width 53 height 22
